Goal: Task Accomplishment & Management: Manage account settings

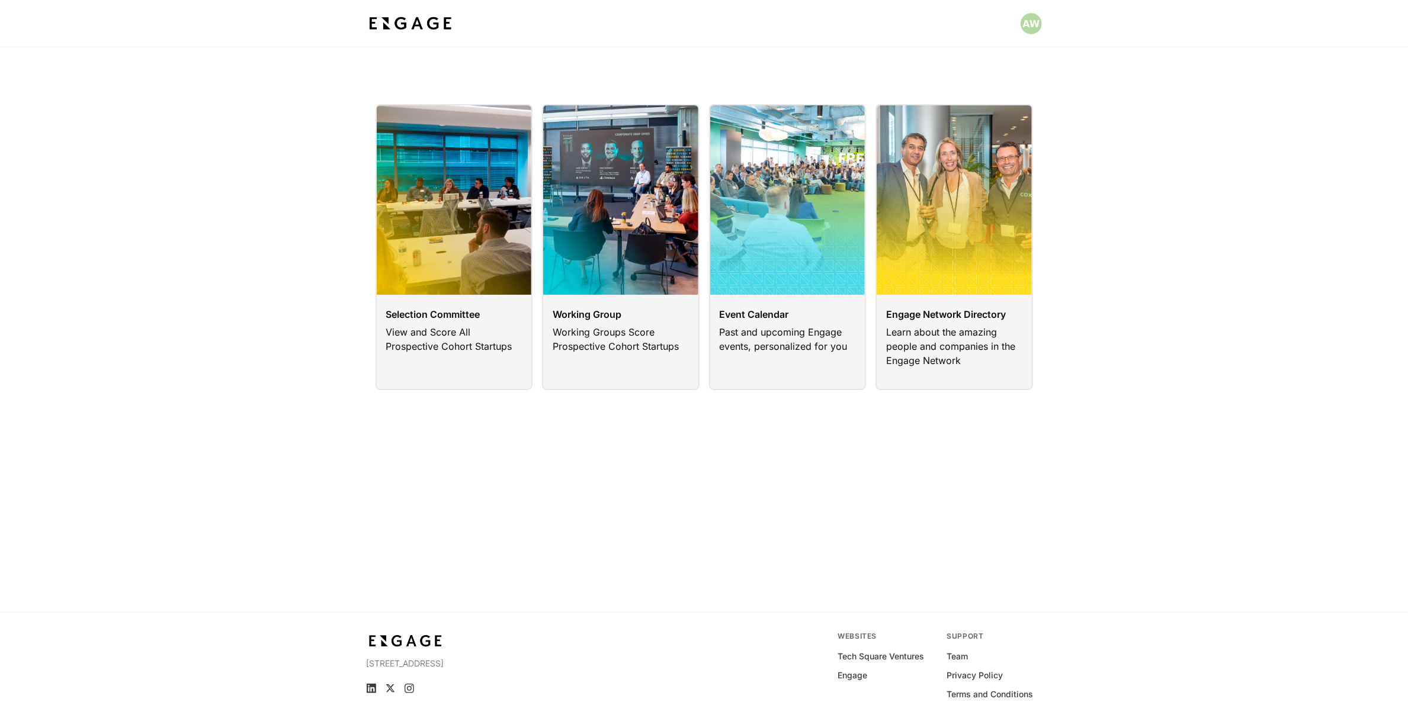
click at [1040, 4] on div at bounding box center [704, 23] width 675 height 47
click at [1036, 22] on html "Selection Committee View and Score All Prospective Cohort Startups Working Grou…" at bounding box center [704, 381] width 1408 height 763
click at [977, 137] on span "Sign out" at bounding box center [972, 136] width 117 height 12
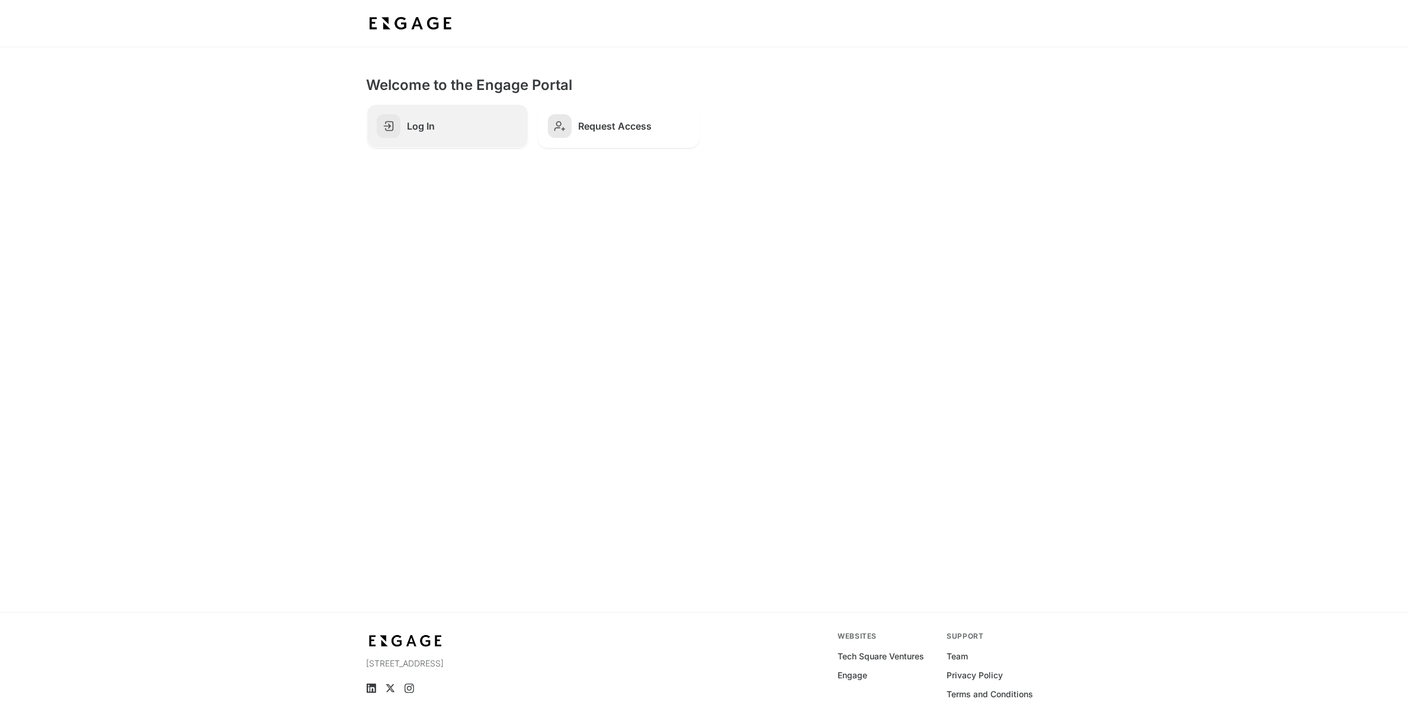
click at [458, 131] on h2 "Log In" at bounding box center [462, 126] width 111 height 12
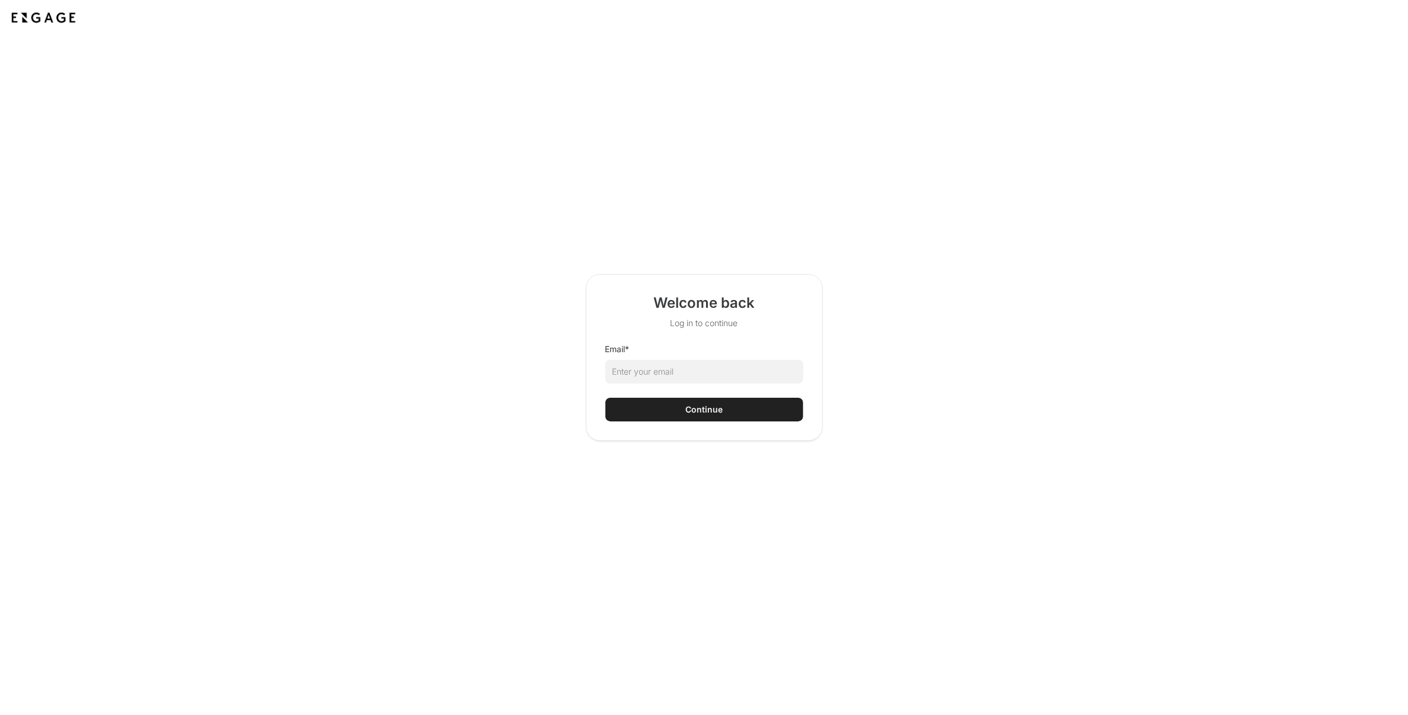
click at [644, 375] on html "Welcome back Log in to continue Email * Continue" at bounding box center [704, 357] width 1408 height 715
click at [670, 364] on html "Welcome back Log in to continue Email * Continue" at bounding box center [704, 357] width 1408 height 715
click at [670, 369] on input "Email *" at bounding box center [704, 372] width 198 height 24
type input "[EMAIL_ADDRESS][DOMAIN_NAME]"
click at [704, 406] on div "Continue" at bounding box center [703, 410] width 37 height 12
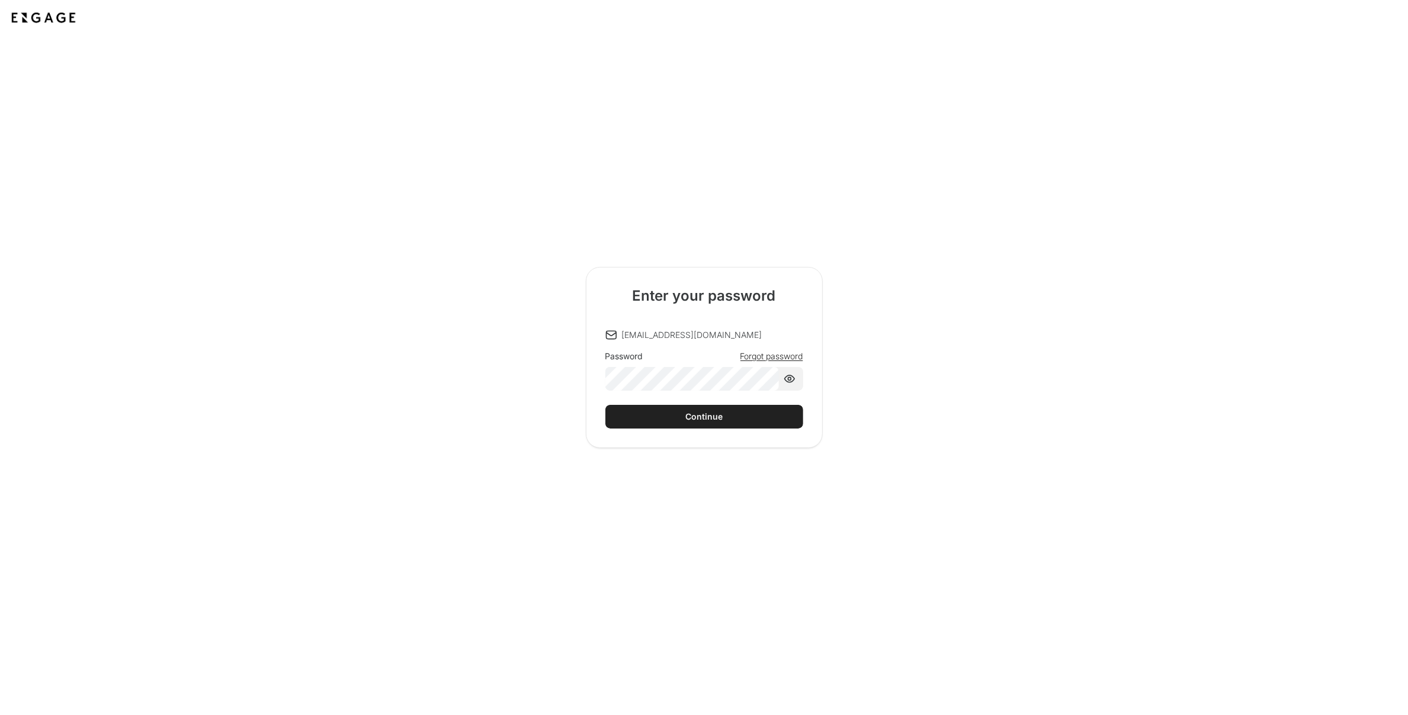
click at [690, 422] on div "Continue" at bounding box center [703, 417] width 37 height 12
